Goal: Task Accomplishment & Management: Manage account settings

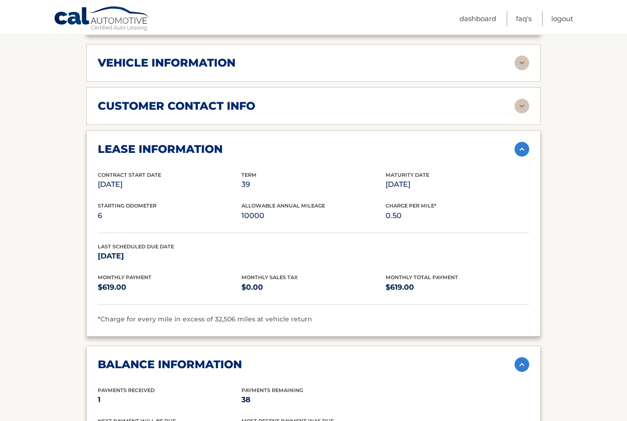
scroll to position [449, 0]
click at [528, 100] on img at bounding box center [522, 107] width 15 height 15
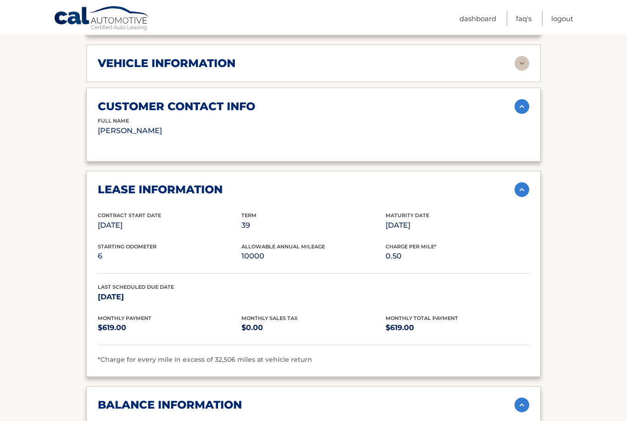
scroll to position [449, 0]
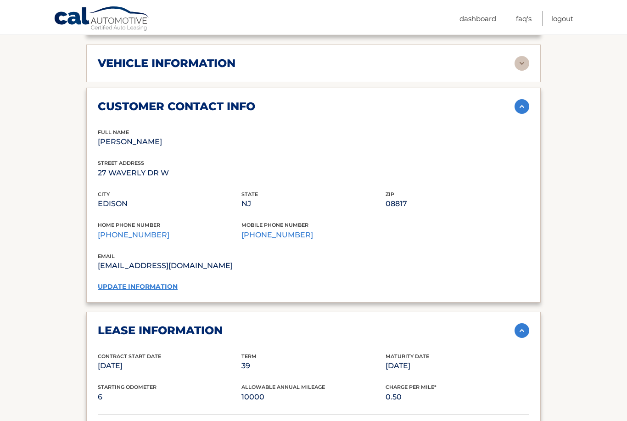
click at [522, 56] on img at bounding box center [522, 63] width 15 height 15
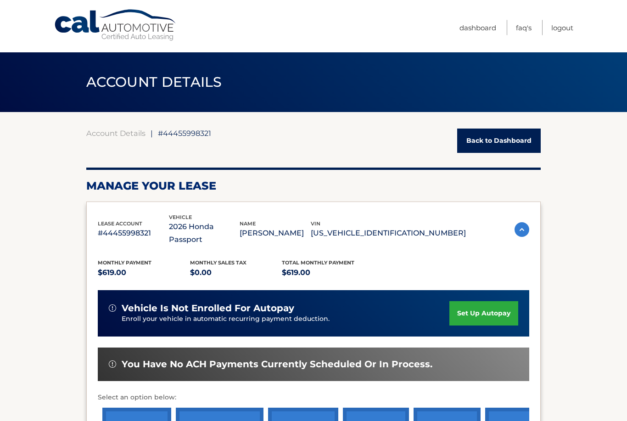
scroll to position [0, 0]
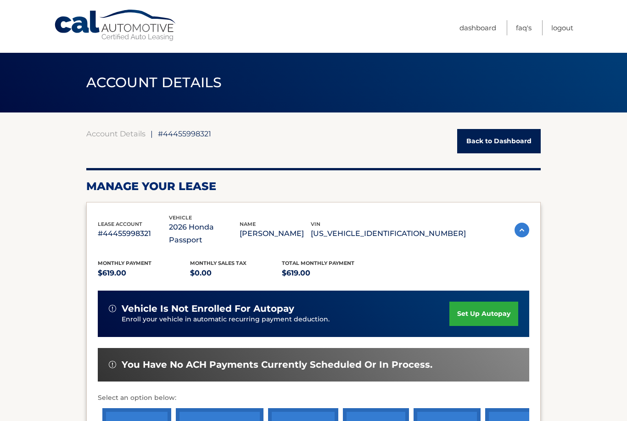
click at [563, 33] on link "Logout" at bounding box center [563, 27] width 22 height 15
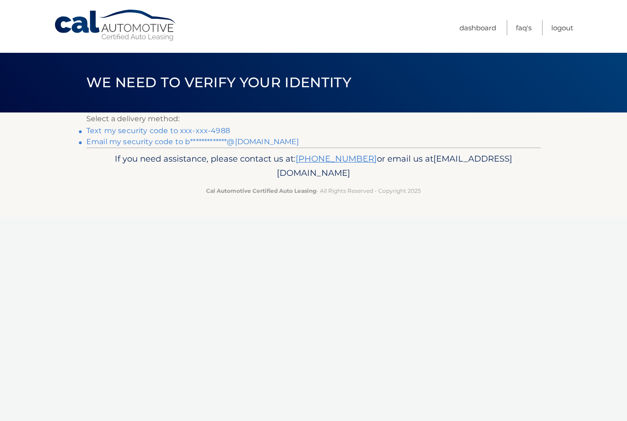
click at [104, 129] on link "Text my security code to xxx-xxx-4988" at bounding box center [158, 130] width 144 height 9
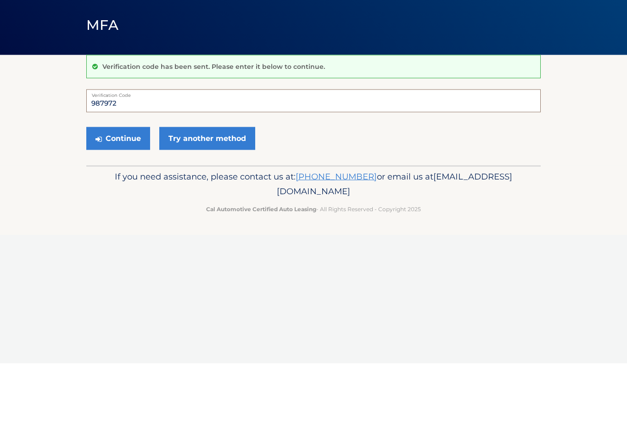
type input "987972"
click at [116, 185] on button "Continue" at bounding box center [118, 196] width 64 height 23
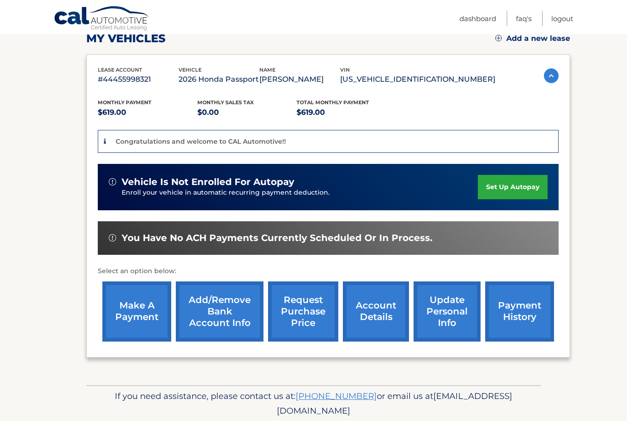
scroll to position [138, 0]
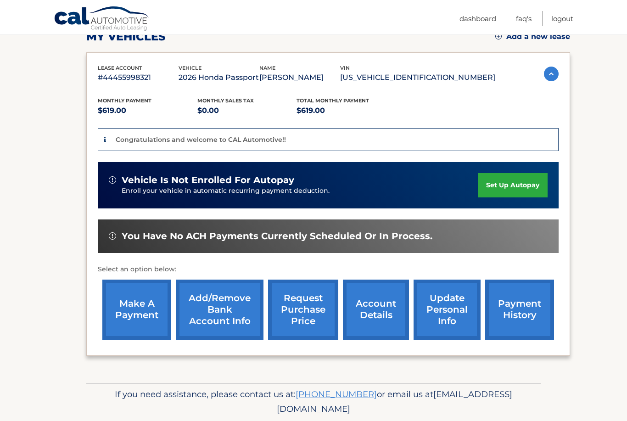
click at [597, 353] on section "my vehicles Add a new lease lease account #44455998321 vehicle 2026 Honda Passp…" at bounding box center [313, 179] width 627 height 409
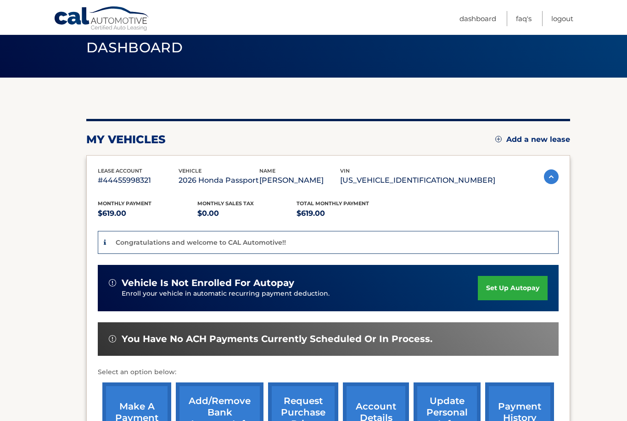
scroll to position [0, 0]
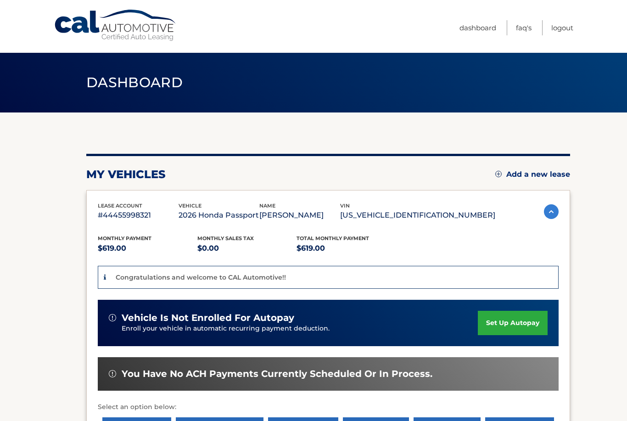
click at [563, 27] on link "Logout" at bounding box center [563, 27] width 22 height 15
